Goal: Transaction & Acquisition: Purchase product/service

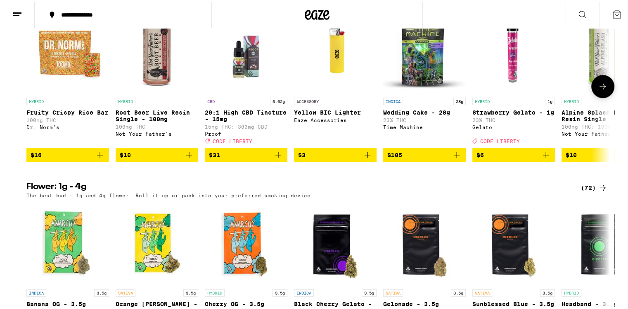
click at [602, 88] on icon at bounding box center [603, 85] width 7 height 6
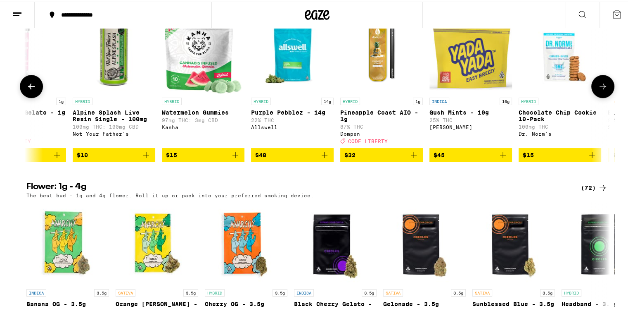
scroll to position [0, 492]
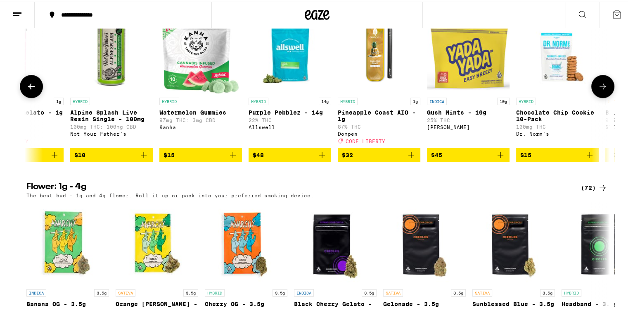
click at [601, 88] on icon at bounding box center [603, 85] width 7 height 6
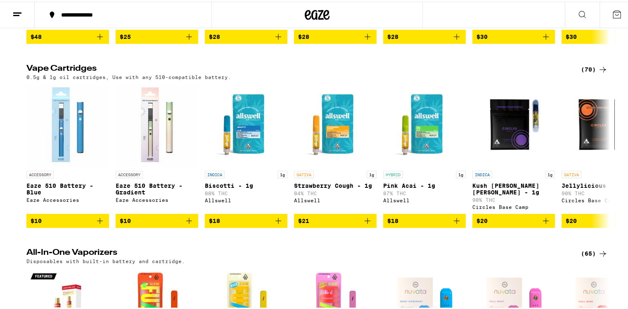
scroll to position [1198, 0]
